Goal: Information Seeking & Learning: Learn about a topic

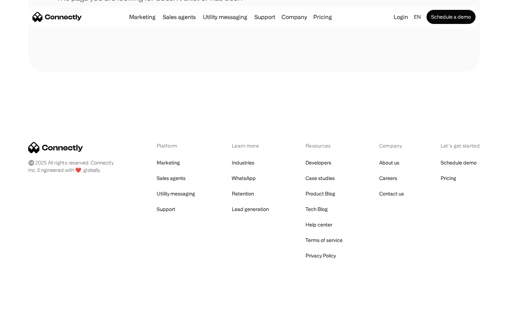
scroll to position [129, 0]
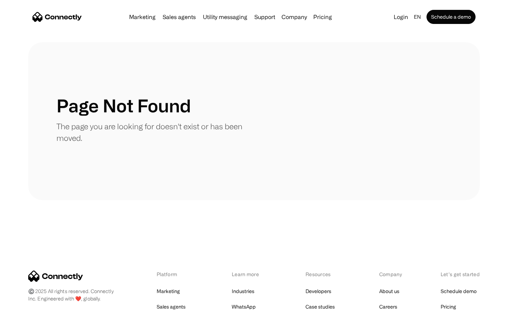
scroll to position [129, 0]
